Goal: Task Accomplishment & Management: Use online tool/utility

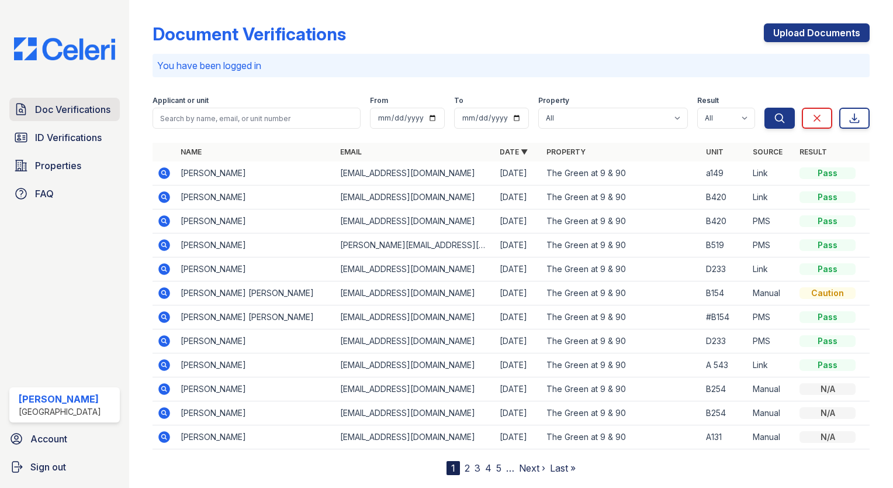
click at [68, 110] on span "Doc Verifications" at bounding box center [72, 109] width 75 height 14
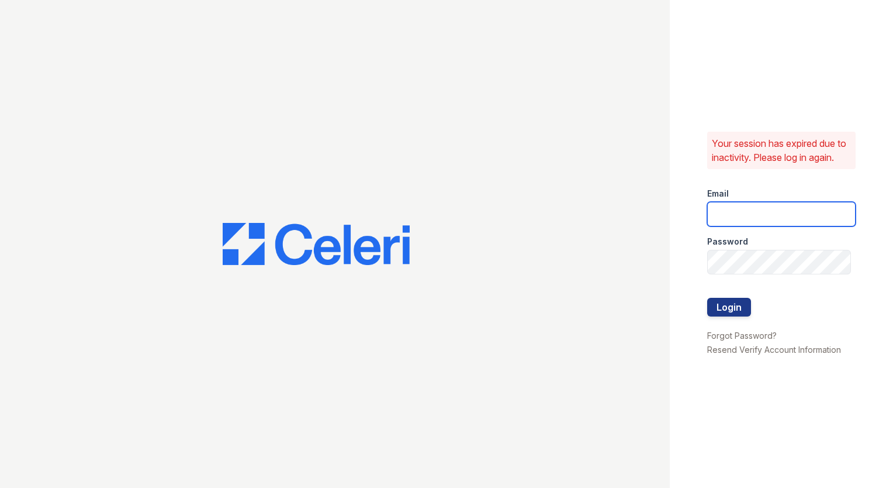
type input "[EMAIL_ADDRESS][DOMAIN_NAME]"
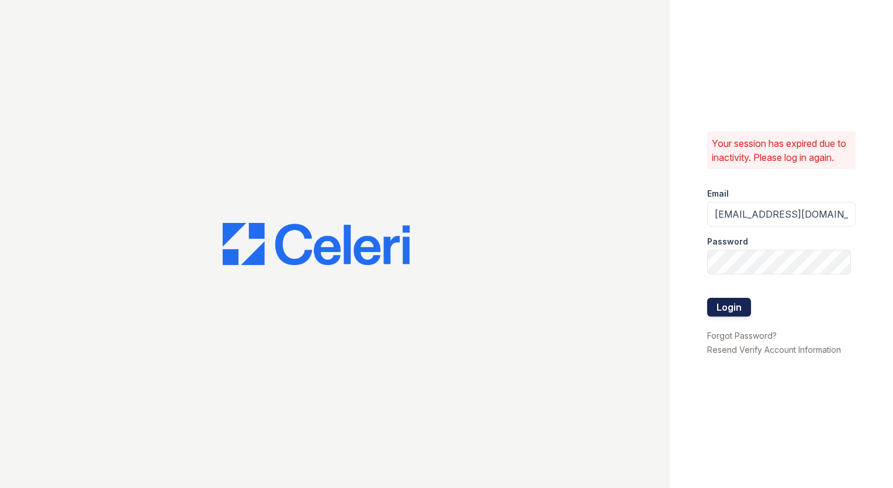
click at [737, 310] on button "Login" at bounding box center [729, 307] width 44 height 19
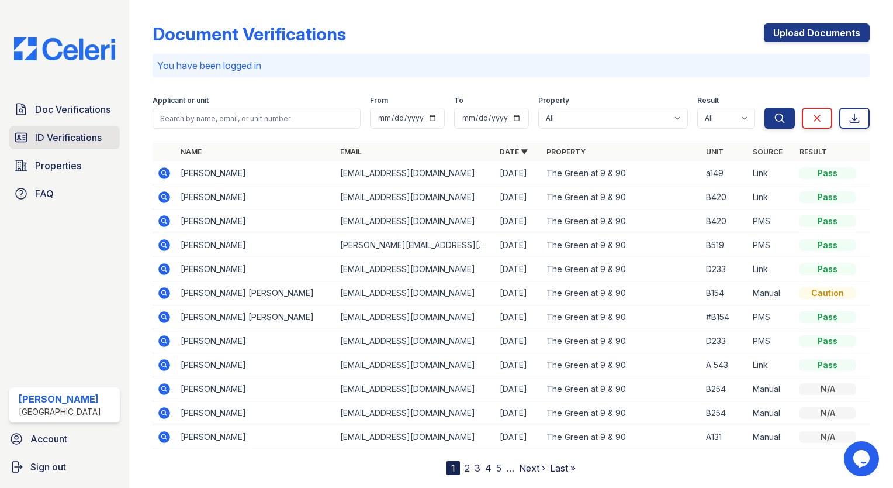
click at [80, 139] on span "ID Verifications" at bounding box center [68, 137] width 67 height 14
